Goal: Find specific page/section: Find specific page/section

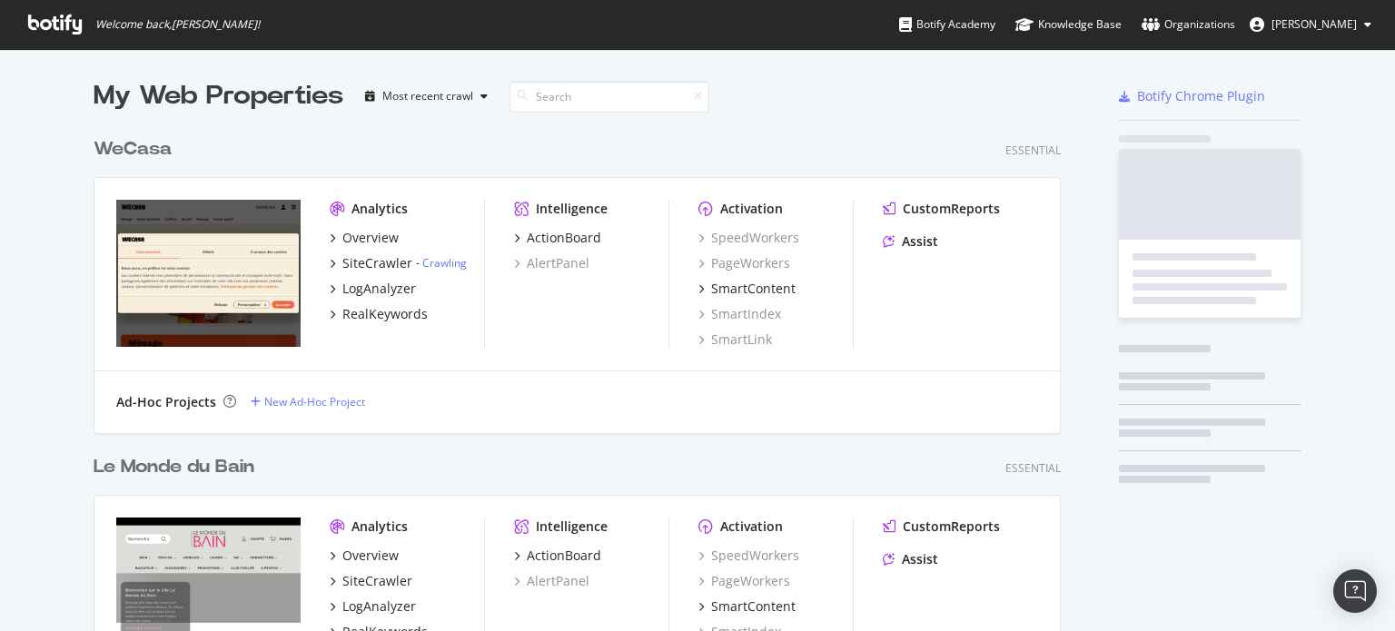
scroll to position [6363, 968]
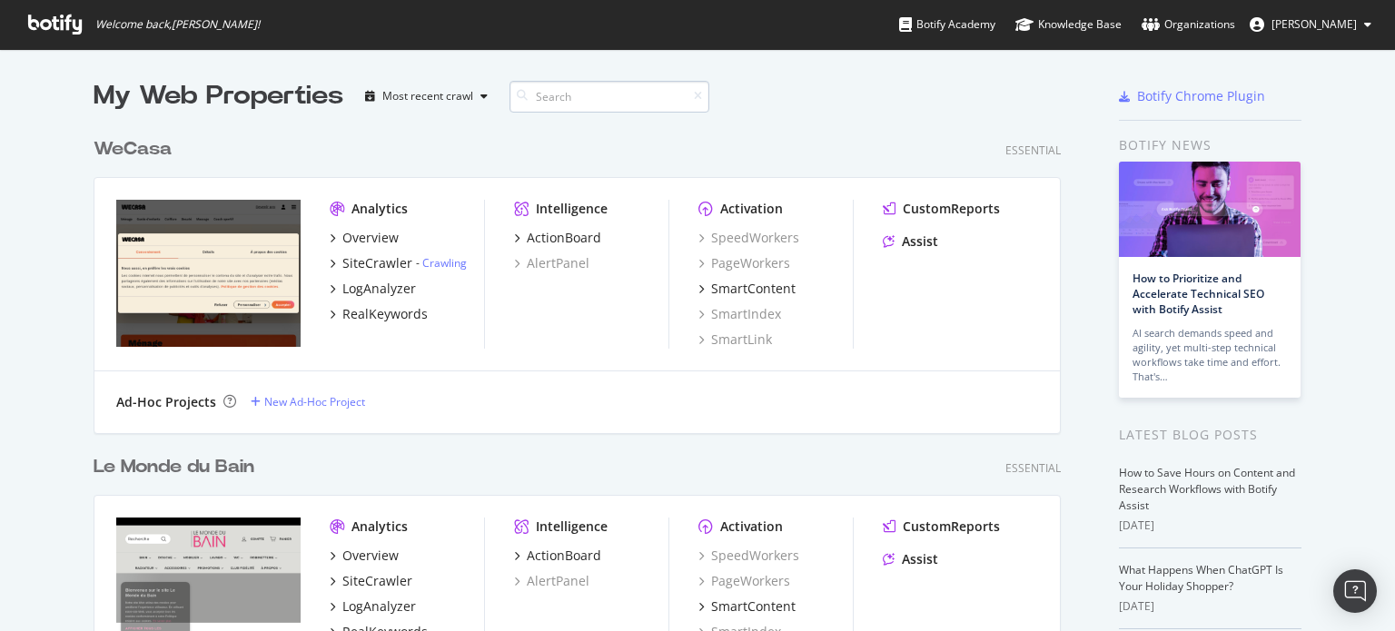
click at [573, 96] on input at bounding box center [610, 97] width 200 height 32
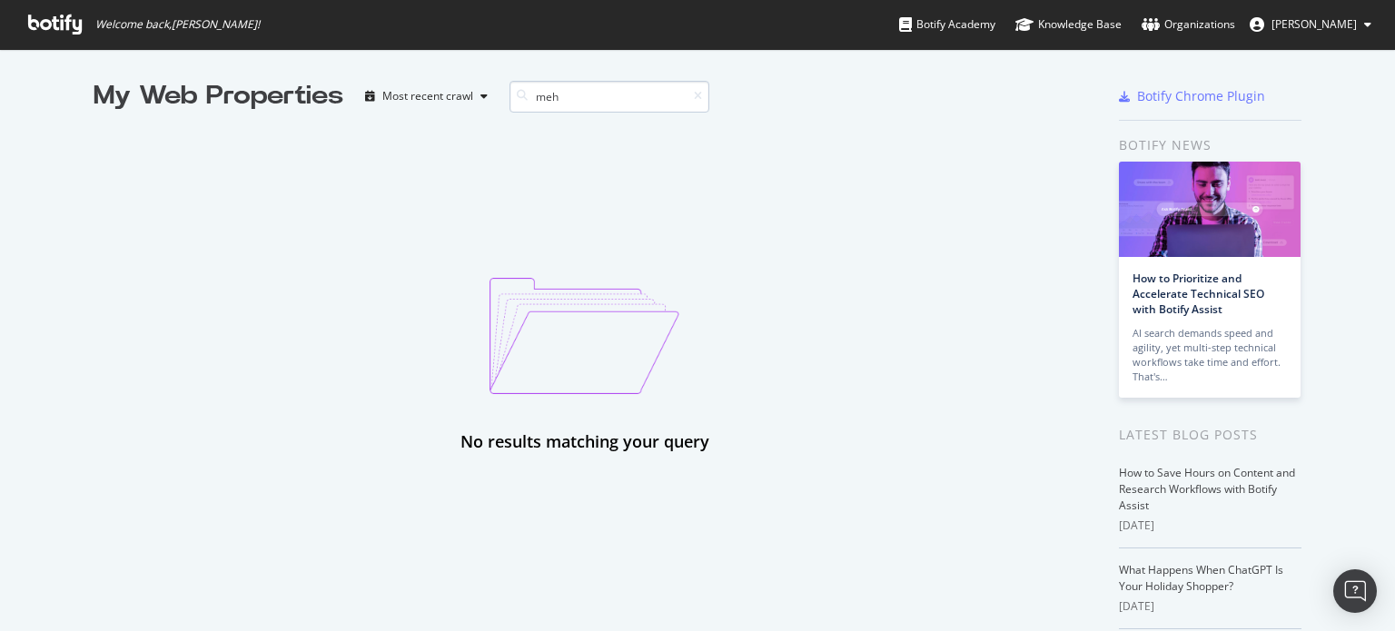
click at [573, 96] on input "meh" at bounding box center [610, 97] width 200 height 32
type input "m"
